Goal: Task Accomplishment & Management: Use online tool/utility

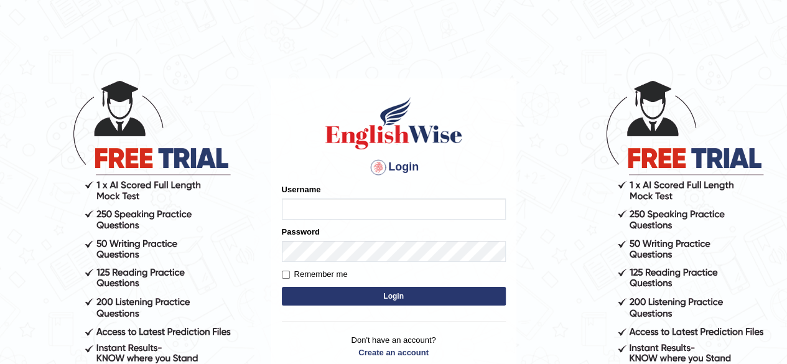
click at [349, 218] on input "Username" at bounding box center [394, 208] width 224 height 21
type input "Damanjit"
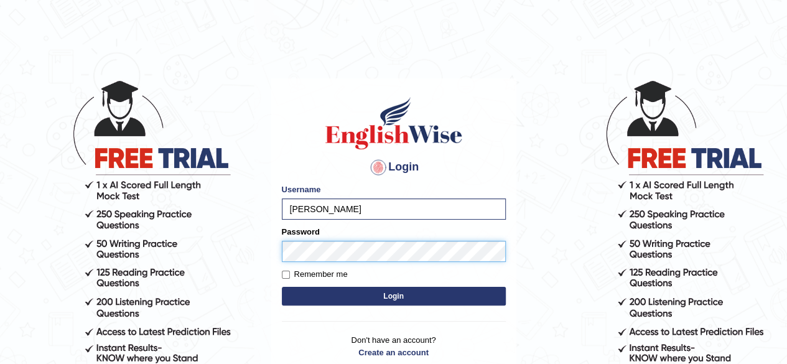
click at [282, 287] on button "Login" at bounding box center [394, 296] width 224 height 19
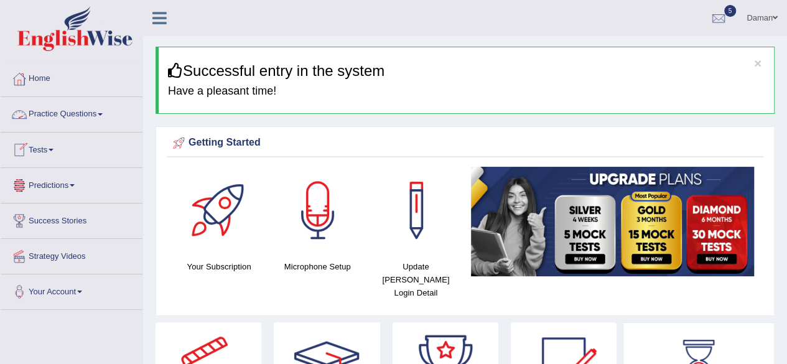
click at [86, 113] on link "Practice Questions" at bounding box center [72, 112] width 142 height 31
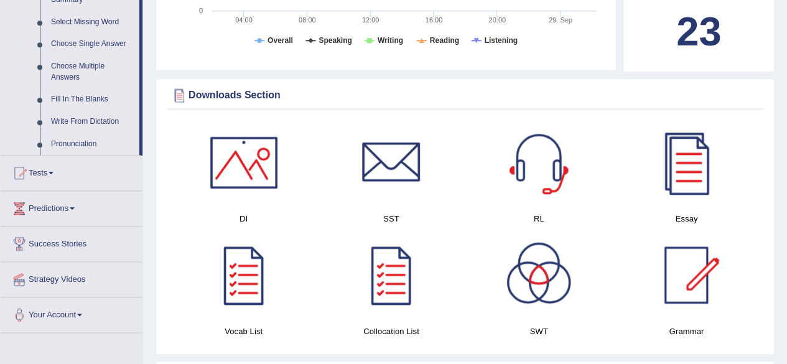
scroll to position [643, 0]
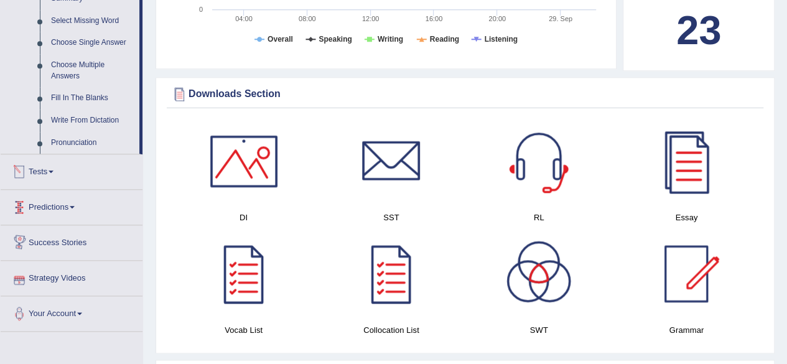
click at [40, 172] on link "Tests" at bounding box center [72, 169] width 142 height 31
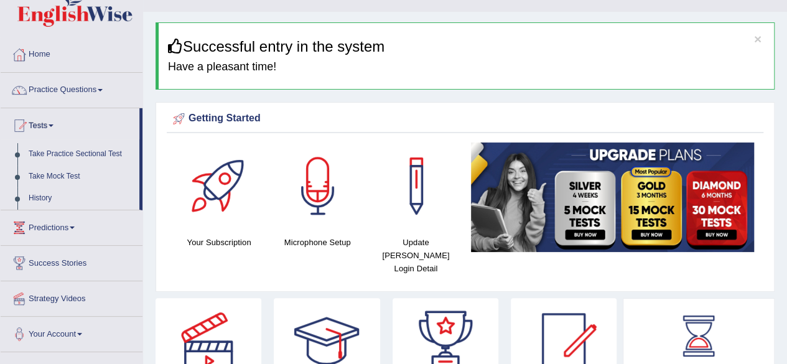
scroll to position [21, 0]
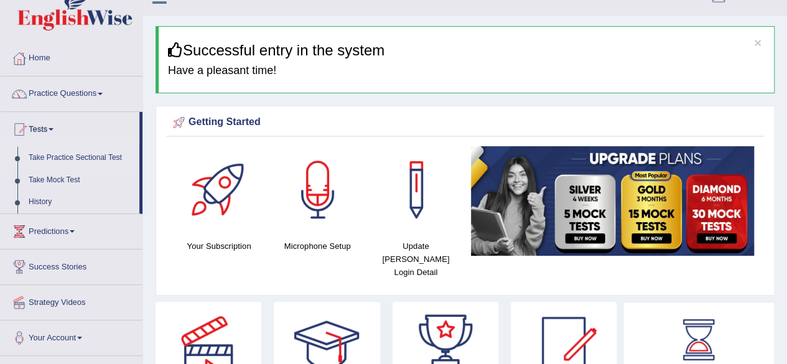
click at [76, 157] on link "Take Practice Sectional Test" at bounding box center [81, 158] width 116 height 22
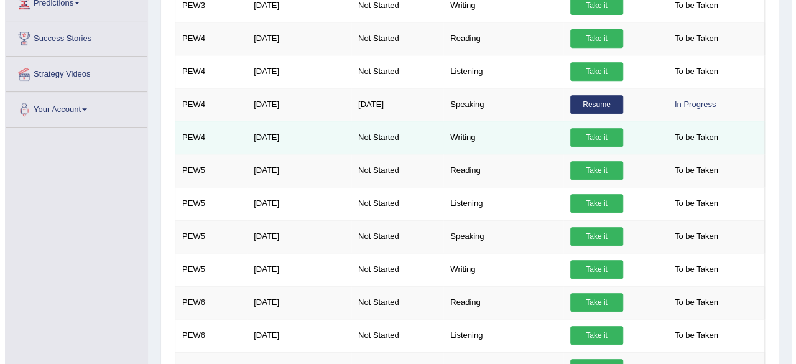
scroll to position [280, 0]
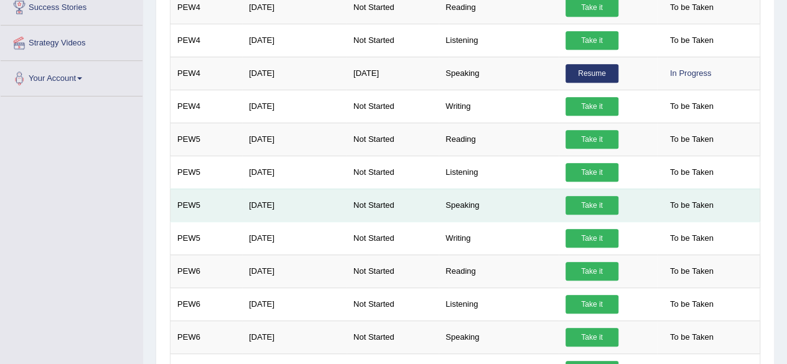
click at [596, 203] on link "Take it" at bounding box center [592, 205] width 53 height 19
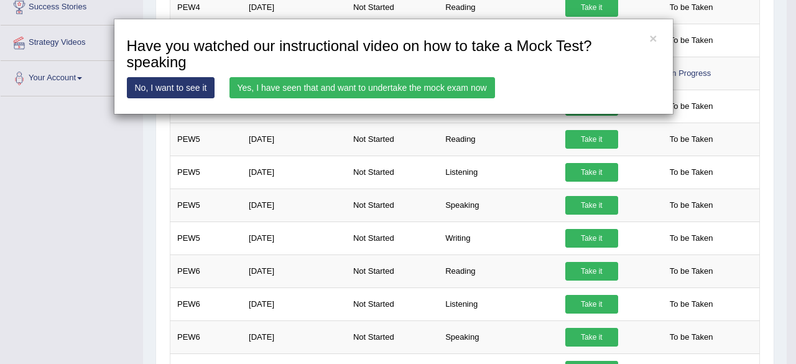
click at [398, 83] on link "Yes, I have seen that and want to undertake the mock exam now" at bounding box center [363, 87] width 266 height 21
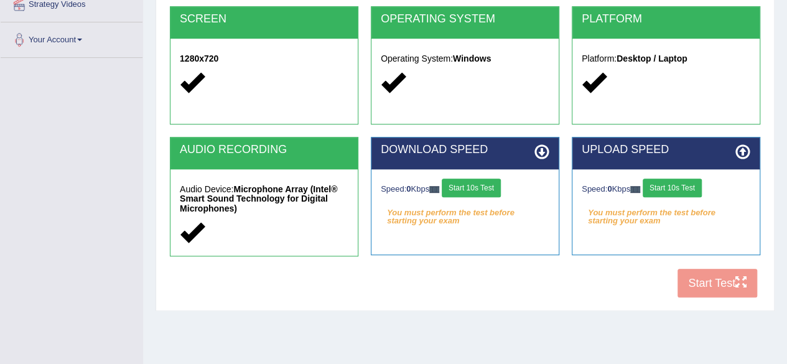
scroll to position [255, 0]
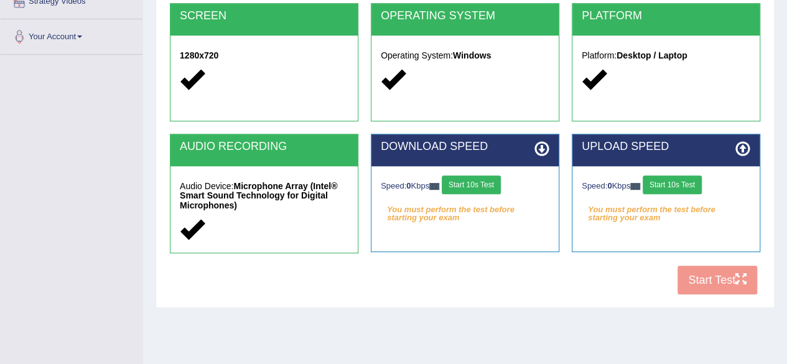
click at [483, 181] on button "Start 10s Test" at bounding box center [471, 184] width 59 height 19
click at [683, 182] on button "Start 10s Test" at bounding box center [672, 184] width 59 height 19
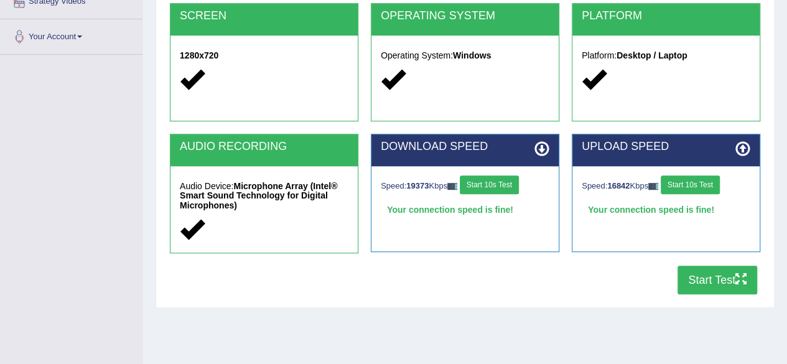
click at [701, 276] on button "Start Test" at bounding box center [718, 280] width 80 height 29
